Goal: Navigation & Orientation: Find specific page/section

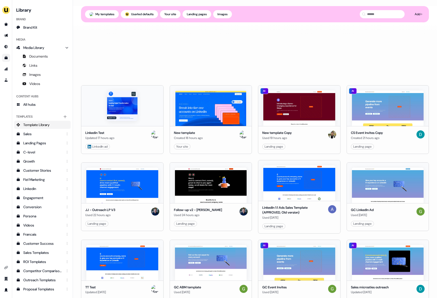
scroll to position [274, 0]
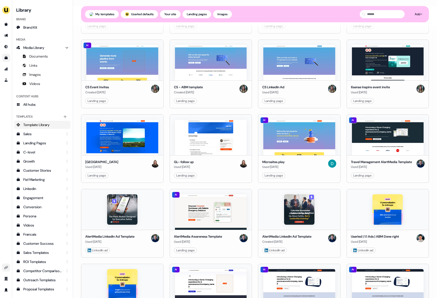
click at [6, 267] on icon "Go to integrations" at bounding box center [6, 267] width 4 height 3
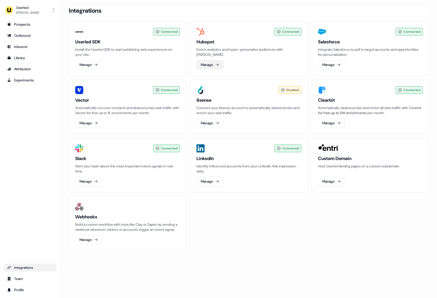
click at [217, 63] on icon at bounding box center [217, 65] width 4 height 4
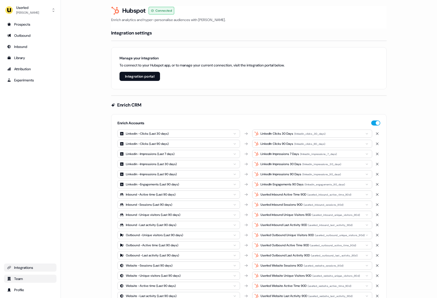
click at [18, 281] on div "Team" at bounding box center [30, 278] width 46 height 5
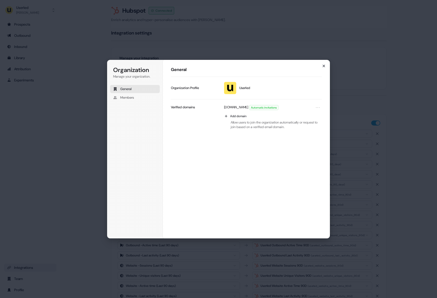
click at [324, 66] on icon "button" at bounding box center [324, 66] width 2 height 2
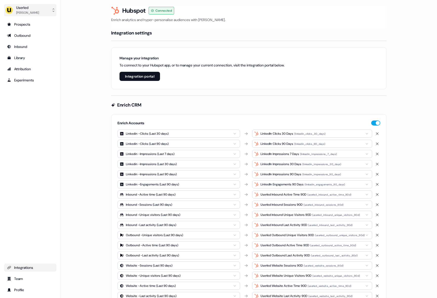
click at [11, 9] on img "side nav menu" at bounding box center [9, 10] width 8 height 8
click at [23, 24] on div "Impersonate (Admin)" at bounding box center [30, 23] width 48 height 9
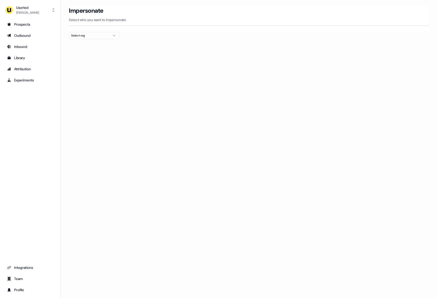
click at [84, 37] on div "Select org" at bounding box center [90, 35] width 38 height 5
